Goal: Check status: Check status

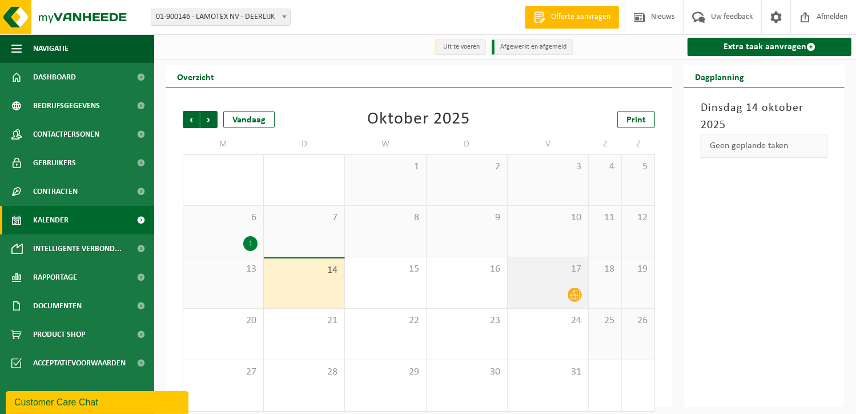
click at [572, 297] on icon at bounding box center [575, 295] width 10 height 10
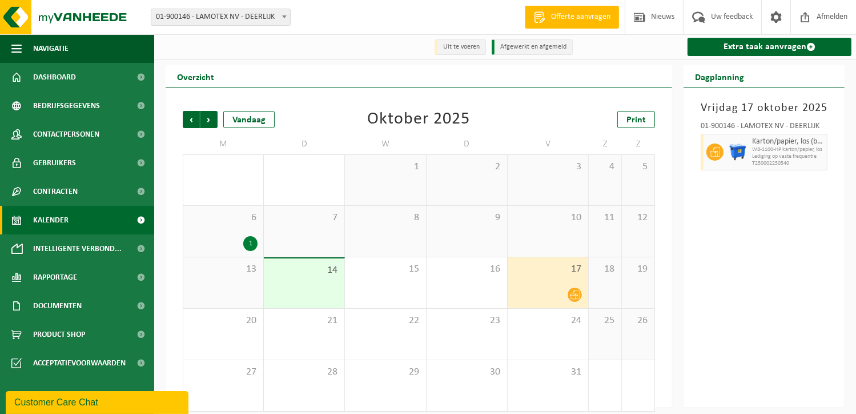
click at [251, 244] on div "1" at bounding box center [250, 243] width 14 height 15
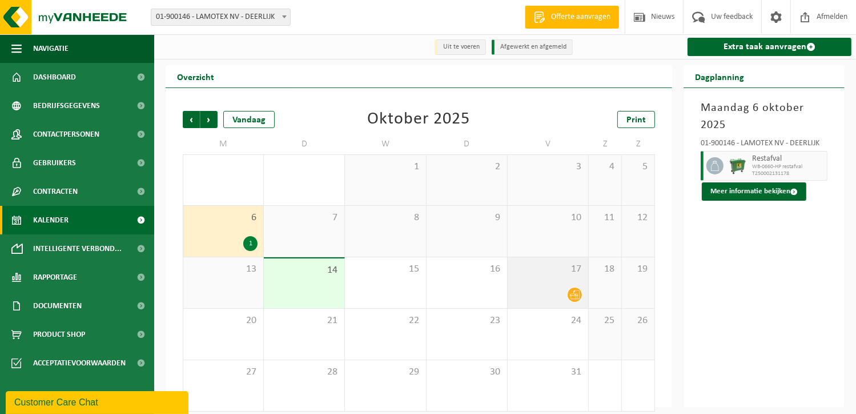
click at [578, 296] on icon at bounding box center [575, 295] width 10 height 10
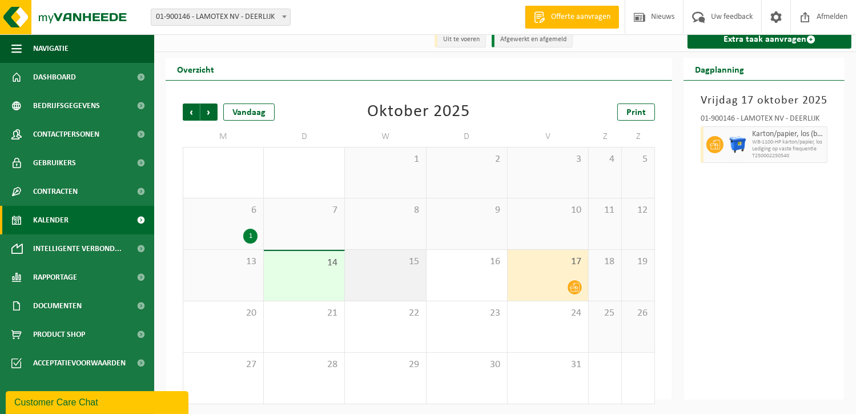
scroll to position [10, 0]
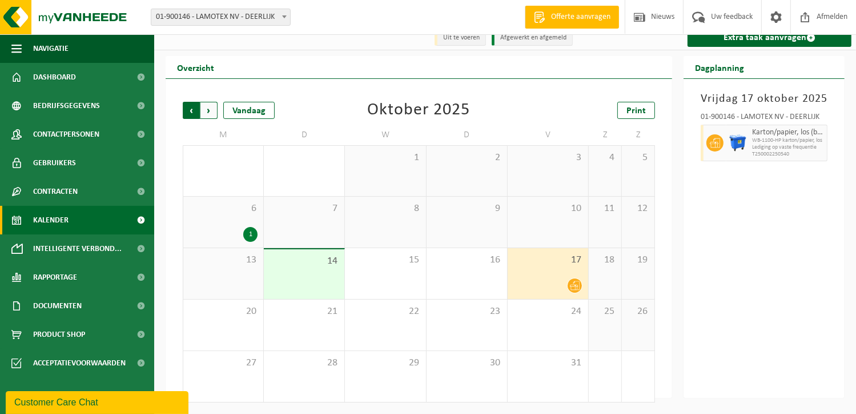
click at [212, 113] on span "Volgende" at bounding box center [208, 110] width 17 height 17
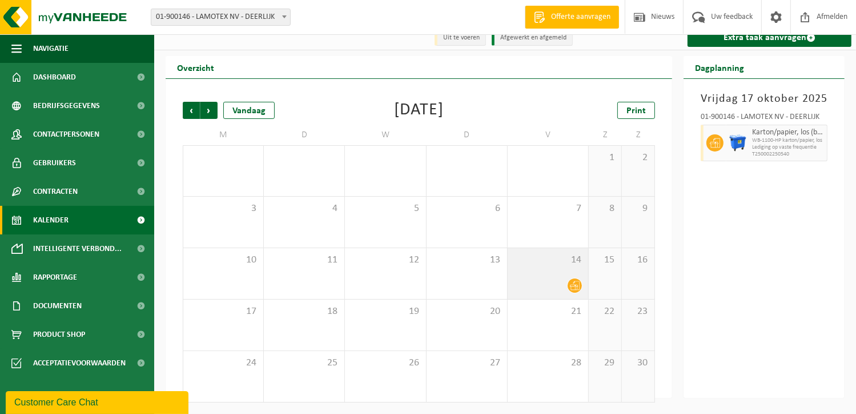
click at [573, 286] on icon at bounding box center [575, 285] width 10 height 10
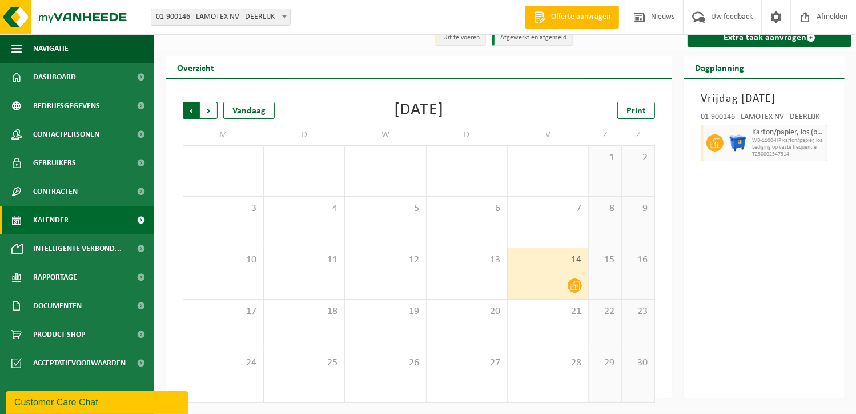
click at [211, 111] on span "Volgende" at bounding box center [208, 110] width 17 height 17
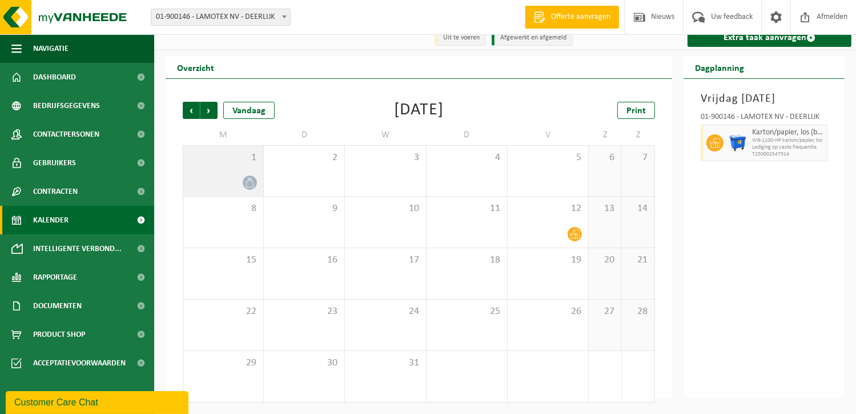
click at [248, 181] on icon at bounding box center [249, 183] width 7 height 10
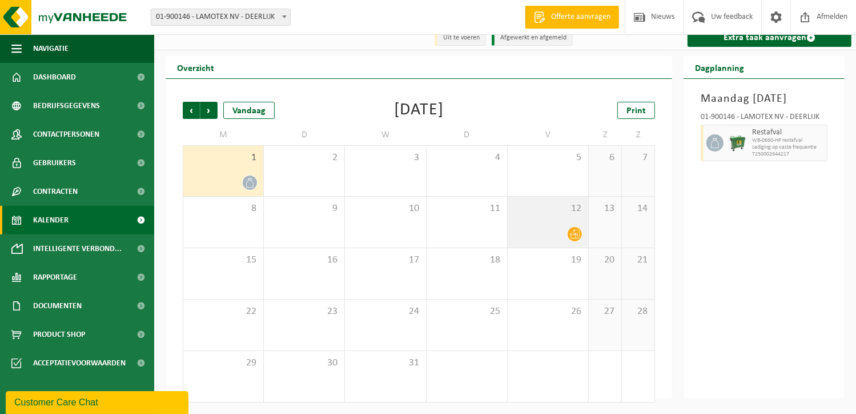
click at [576, 234] on icon at bounding box center [575, 234] width 10 height 10
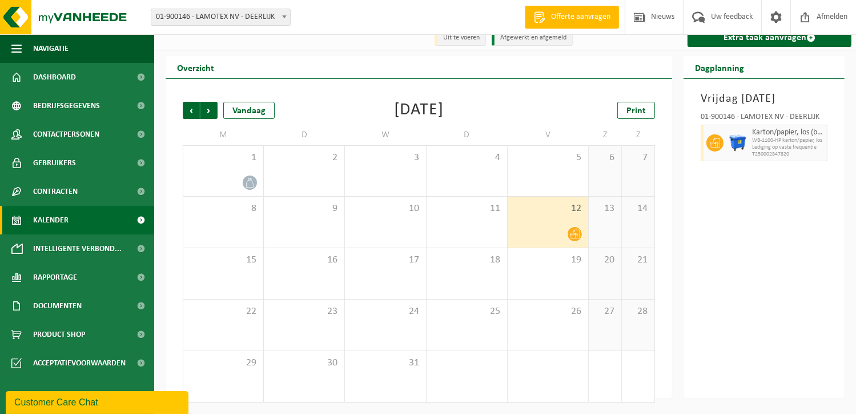
click at [557, 219] on div "12" at bounding box center [548, 221] width 81 height 51
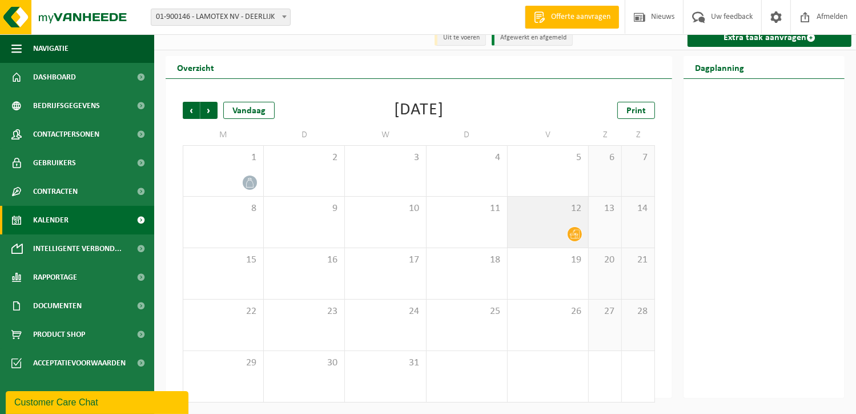
click at [536, 217] on div "12" at bounding box center [548, 221] width 81 height 51
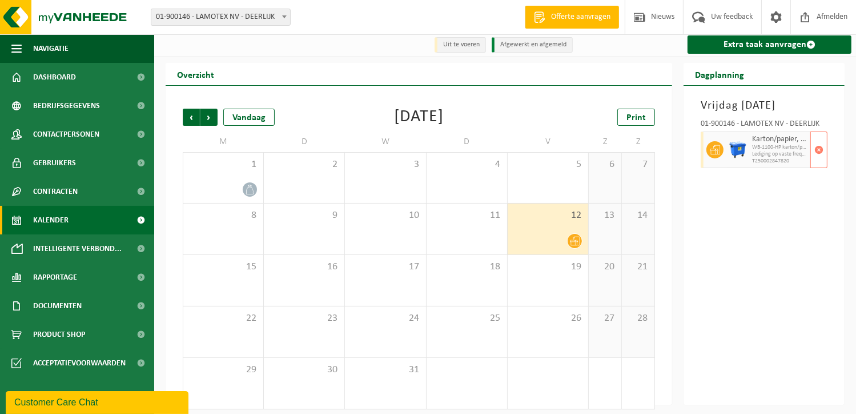
scroll to position [0, 0]
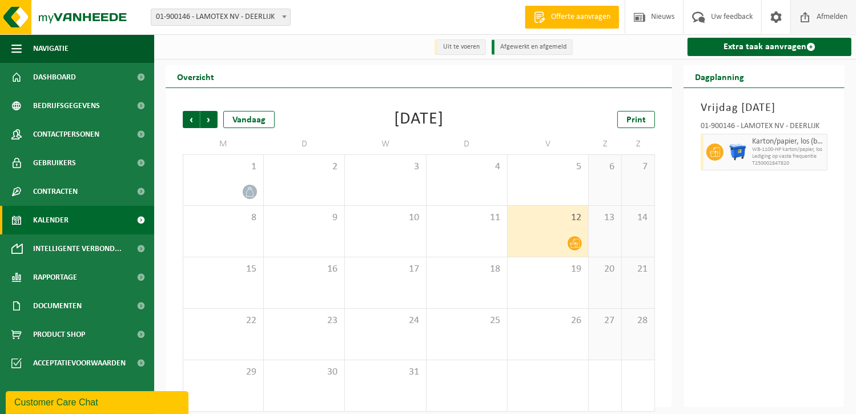
drag, startPoint x: 832, startPoint y: 15, endPoint x: 818, endPoint y: 18, distance: 14.5
click at [832, 15] on span "Afmelden" at bounding box center [832, 17] width 37 height 34
